Goal: Task Accomplishment & Management: Use online tool/utility

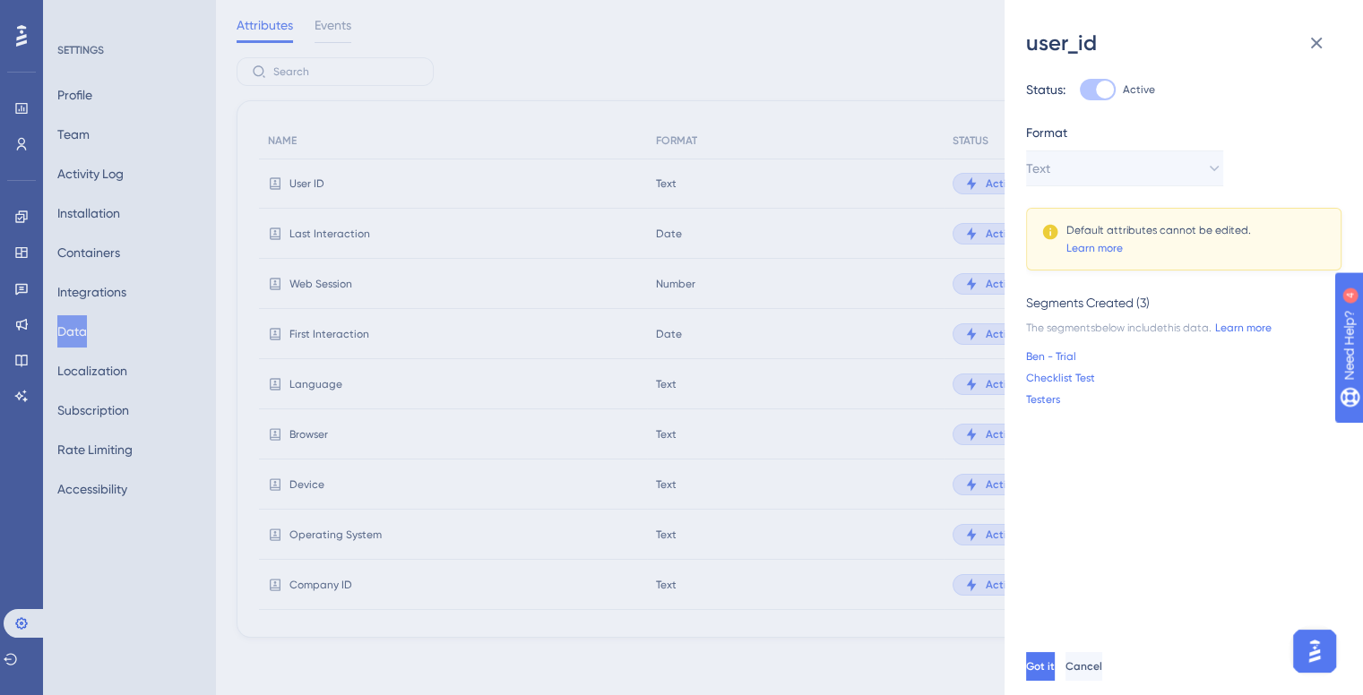
scroll to position [50, 0]
click at [24, 300] on div "user_id Status: Active Format Text Default attributes cannot be edited. Learn m…" at bounding box center [681, 347] width 1363 height 695
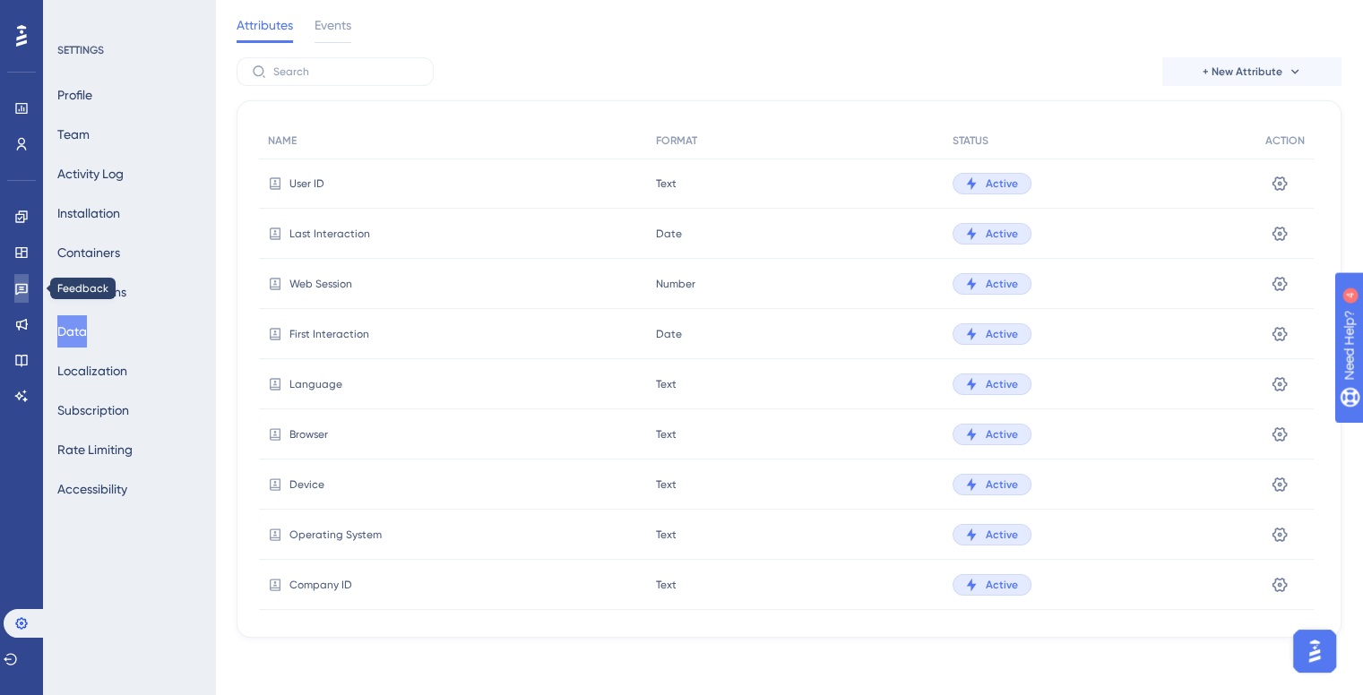
click at [22, 296] on link at bounding box center [21, 288] width 14 height 29
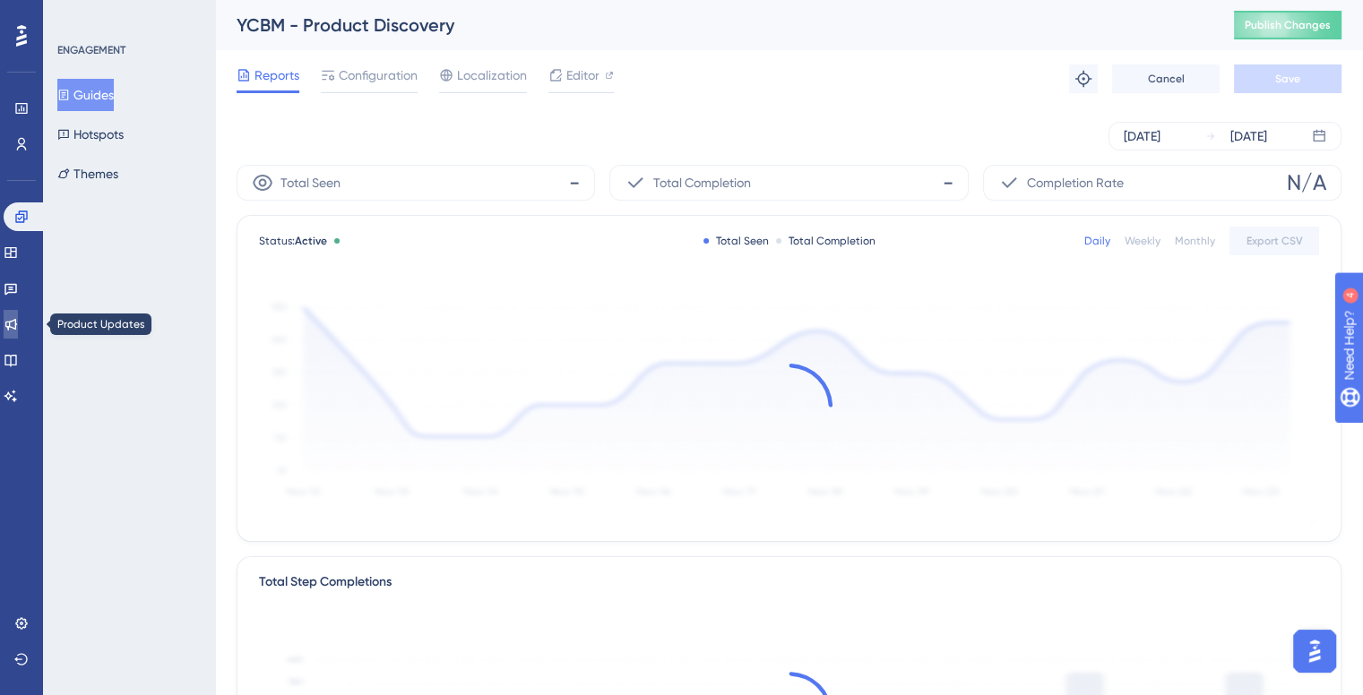
click at [18, 333] on link at bounding box center [11, 324] width 14 height 29
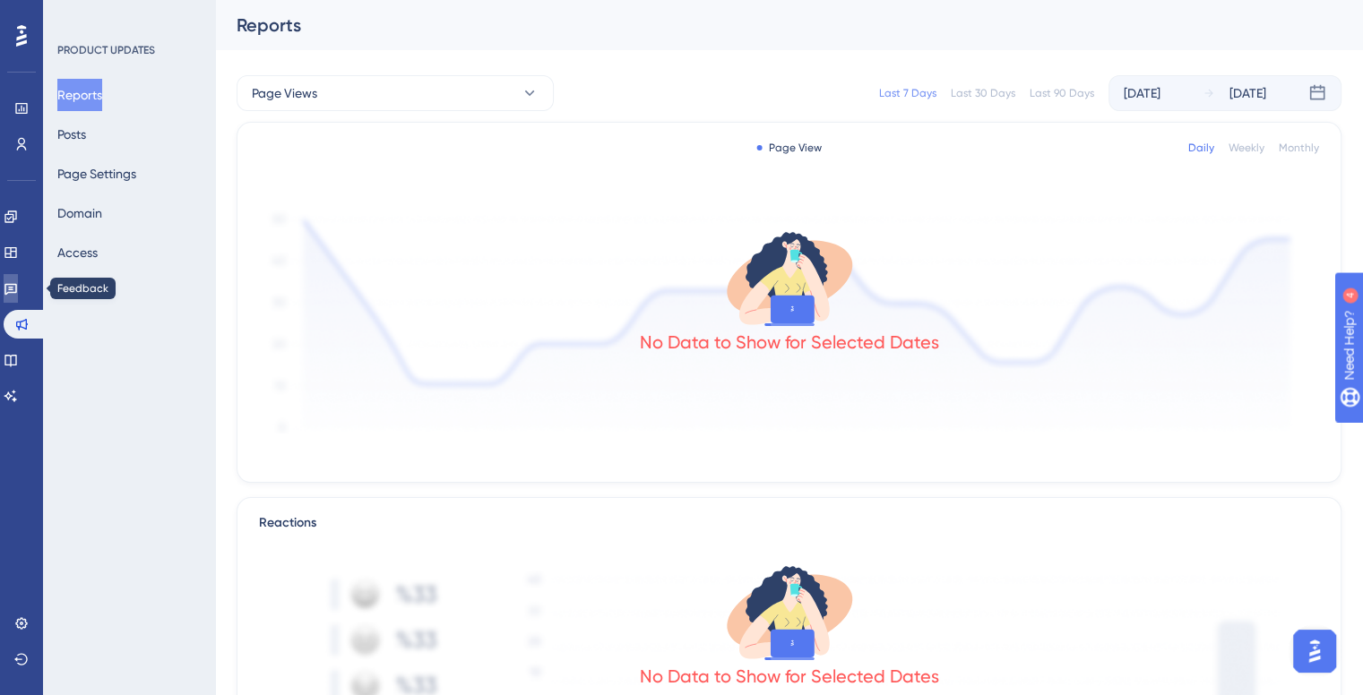
click at [18, 289] on icon at bounding box center [11, 288] width 14 height 14
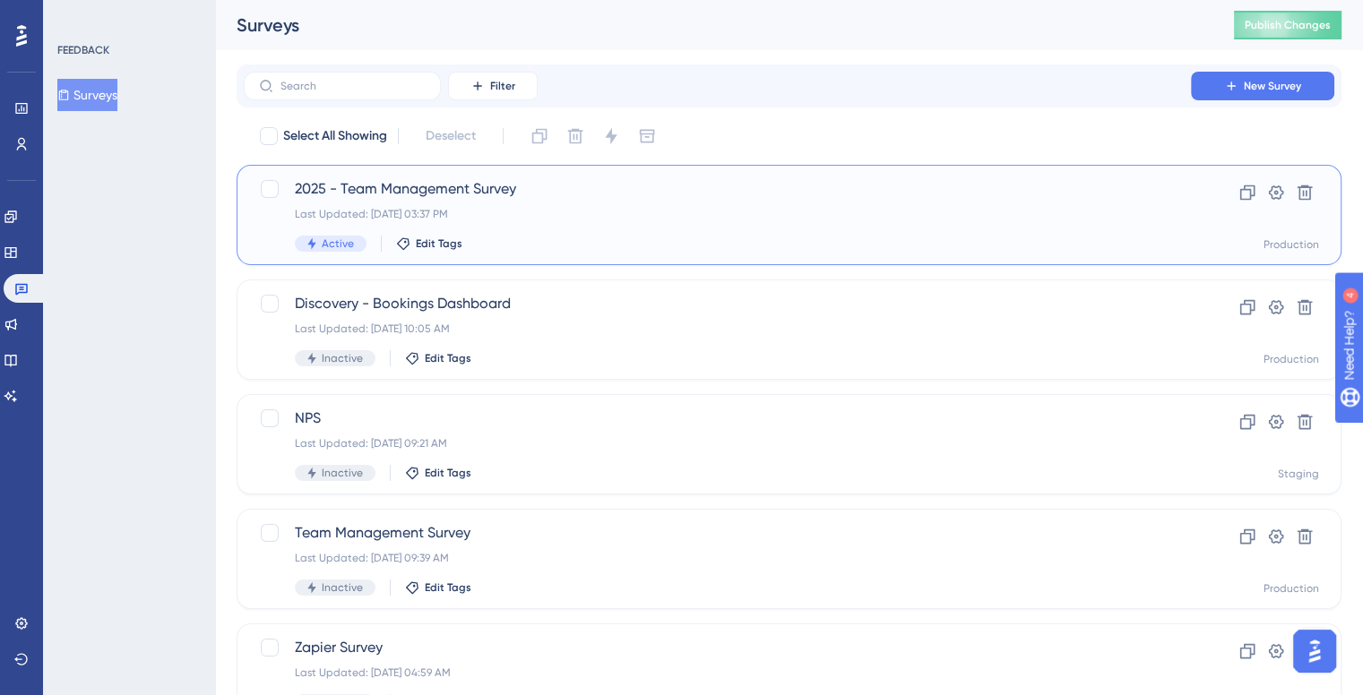
click at [474, 204] on div "2025 - Team Management Survey Last Updated: Aug 18 2025, 03:37 PM Active Edit T…" at bounding box center [717, 214] width 845 height 73
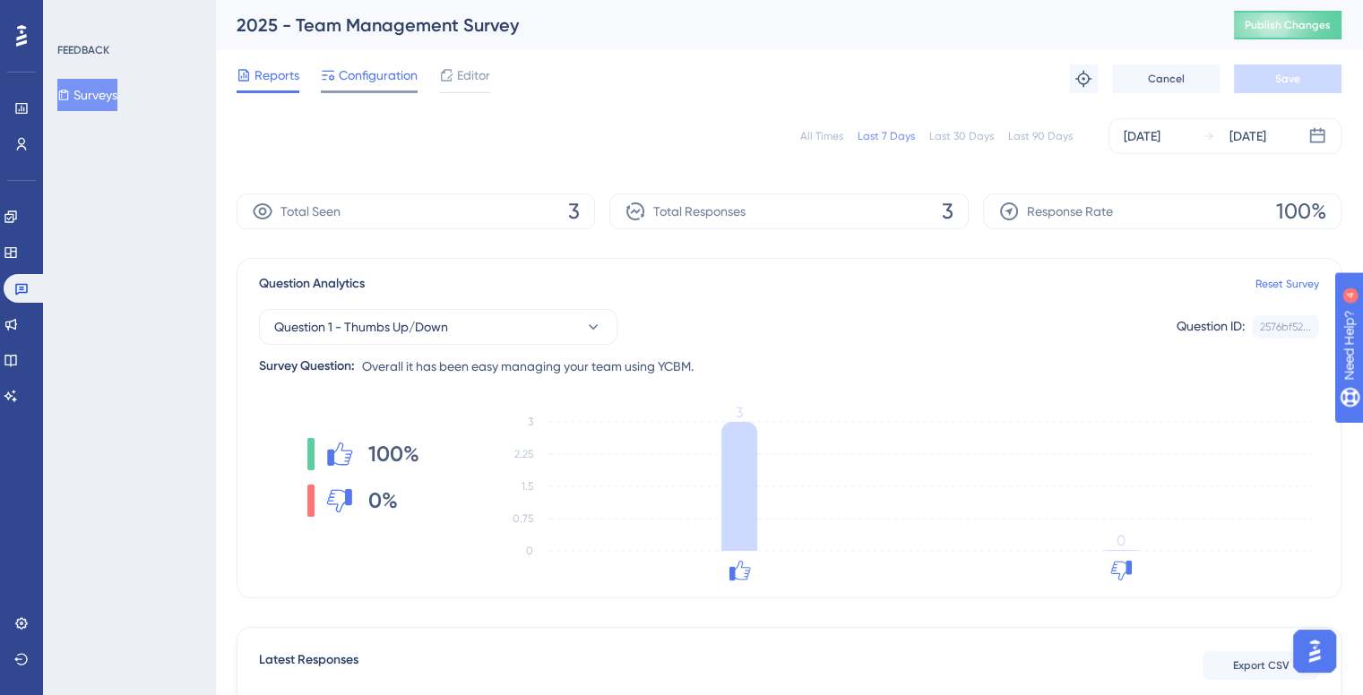
click at [392, 72] on span "Configuration" at bounding box center [378, 76] width 79 height 22
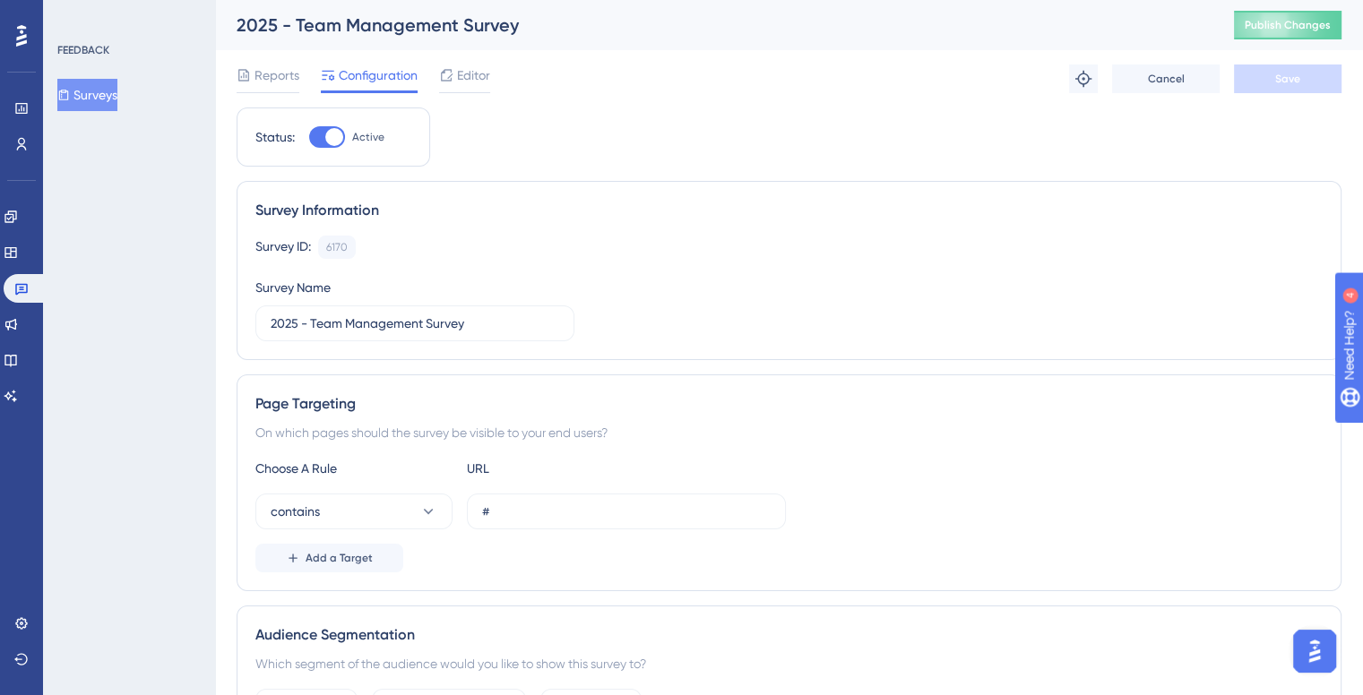
click at [469, 76] on span "Editor" at bounding box center [473, 76] width 33 height 22
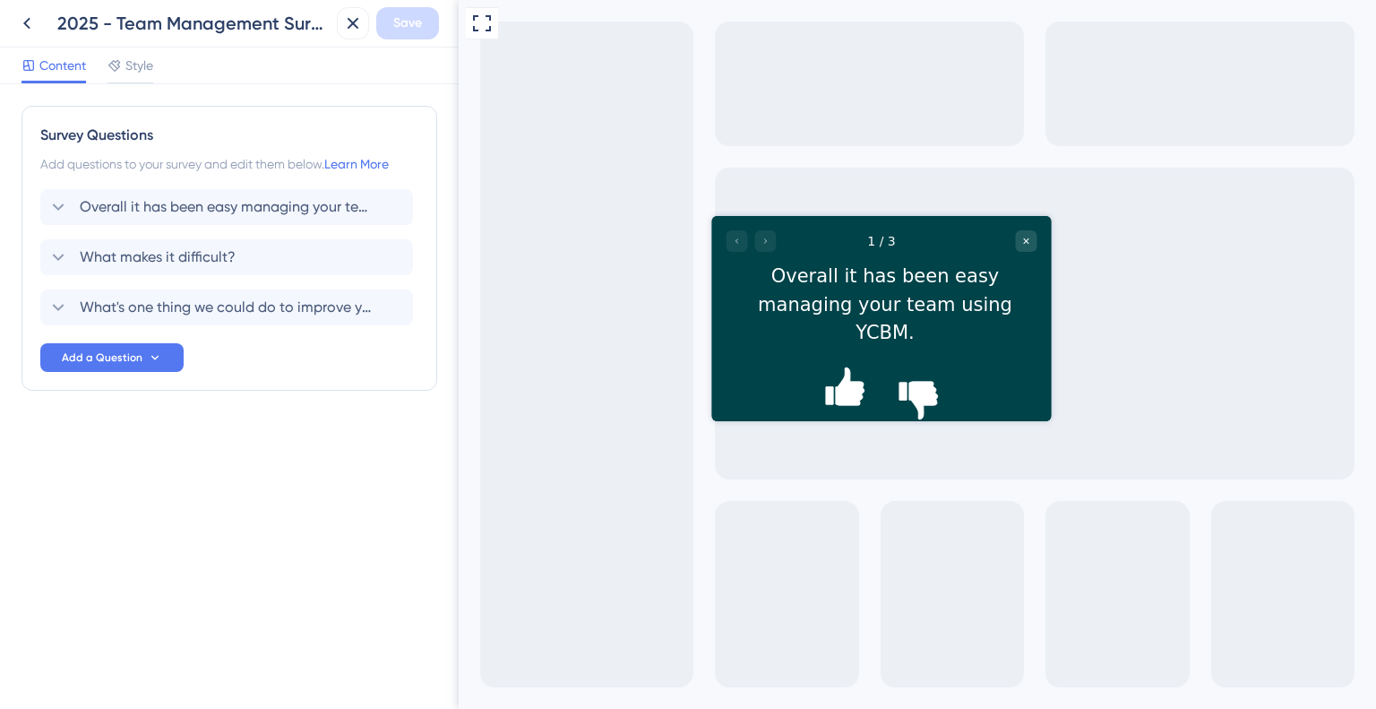
drag, startPoint x: 1022, startPoint y: 240, endPoint x: 1001, endPoint y: 250, distance: 23.7
click at [1022, 241] on icon "Close survey" at bounding box center [1026, 241] width 11 height 11
click at [165, 306] on span "What's one thing we could do to improve your experience?" at bounding box center [228, 308] width 296 height 22
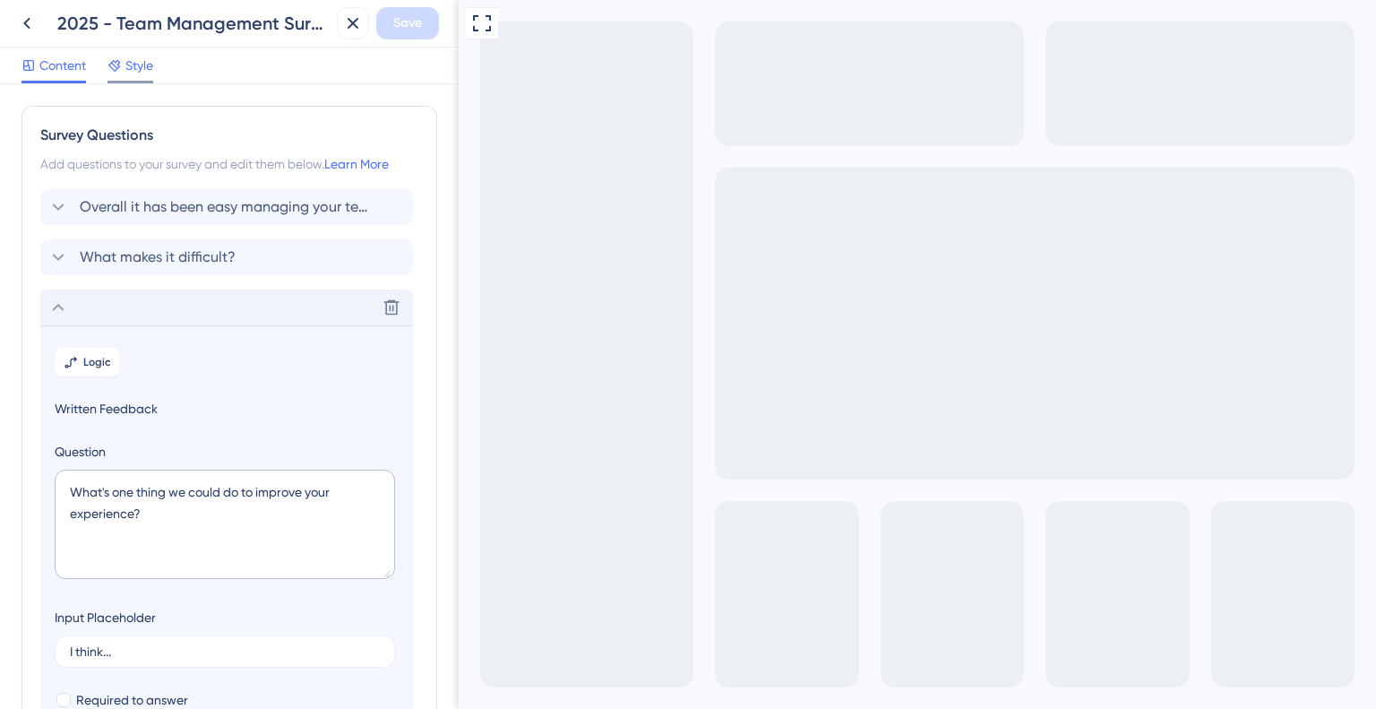
click at [148, 68] on span "Style" at bounding box center [139, 66] width 28 height 22
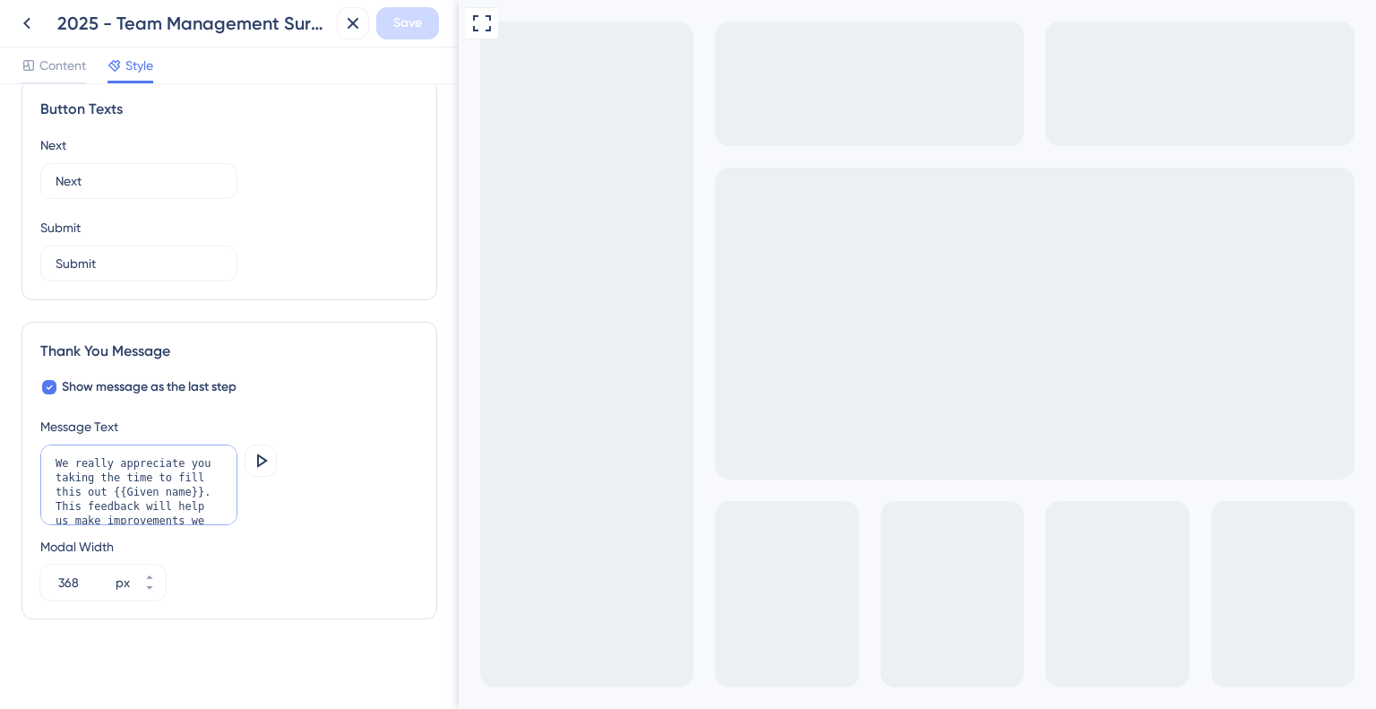
click at [190, 483] on textarea "We really appreciate you taking the time to fill this out {{Given name}}. This …" at bounding box center [138, 484] width 197 height 81
click at [260, 452] on icon at bounding box center [261, 461] width 22 height 22
click at [122, 487] on textarea "We really appreciate you taking the time to fill this out {{Given name}}. This …" at bounding box center [138, 484] width 197 height 81
click at [112, 490] on textarea "We really appreciate you taking the time to fill this out {{Given name}}. This …" at bounding box center [138, 484] width 197 height 81
drag, startPoint x: 203, startPoint y: 488, endPoint x: 102, endPoint y: 489, distance: 100.4
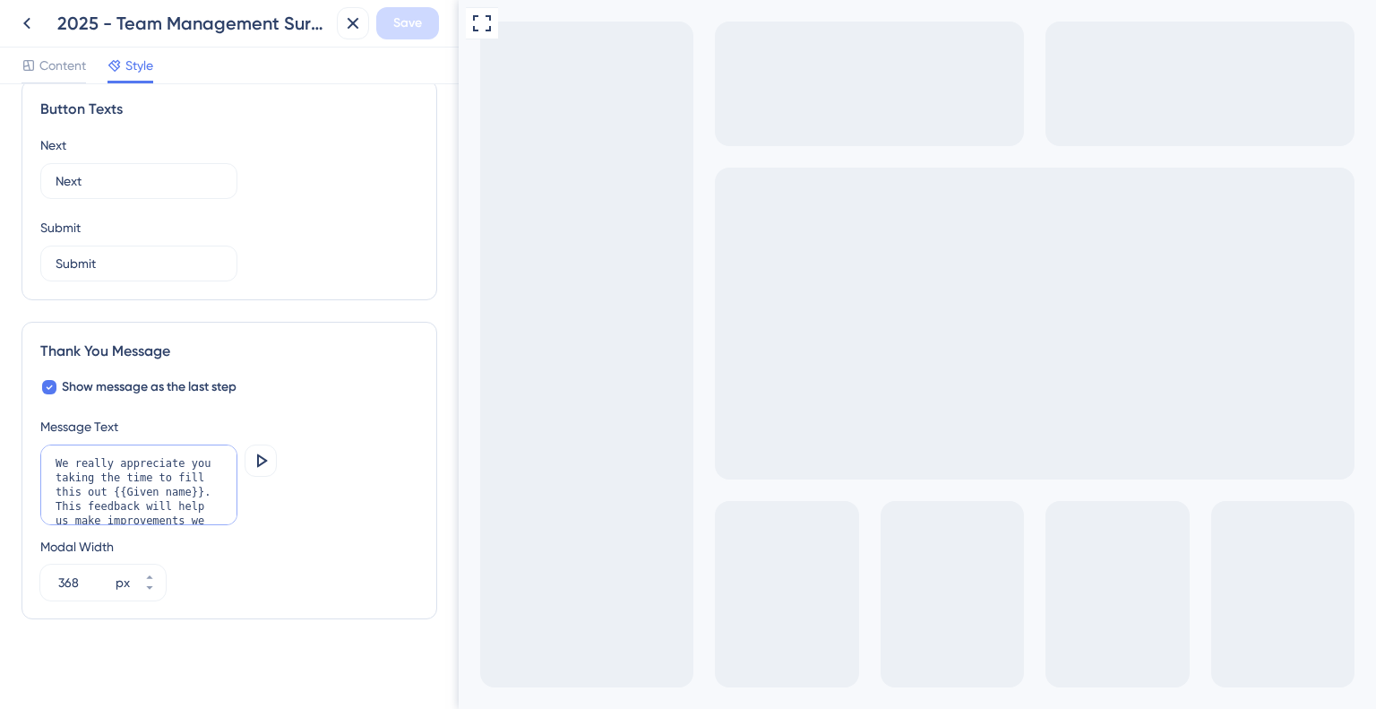
click at [102, 489] on textarea "We really appreciate you taking the time to fill this out {{Given name}}. This …" at bounding box center [138, 484] width 197 height 81
type textarea "We really appreciate you taking the time to fill this out. This feedback will h…"
click at [301, 471] on div "We really appreciate you taking the time to fill this out. This feedback will h…" at bounding box center [229, 486] width 378 height 84
click at [254, 454] on icon at bounding box center [261, 461] width 22 height 22
click at [413, 15] on span "Save" at bounding box center [407, 24] width 29 height 22
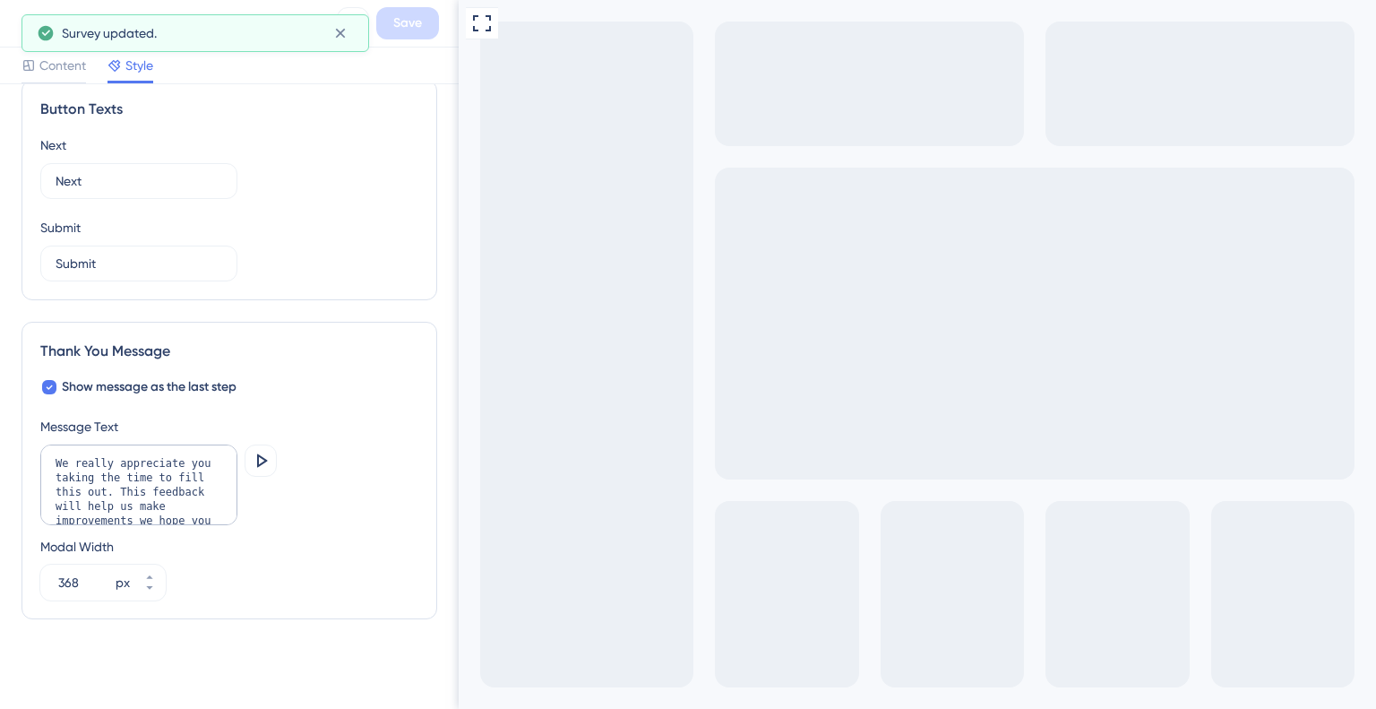
click at [326, 37] on button at bounding box center [340, 33] width 28 height 29
